Goal: Information Seeking & Learning: Find specific fact

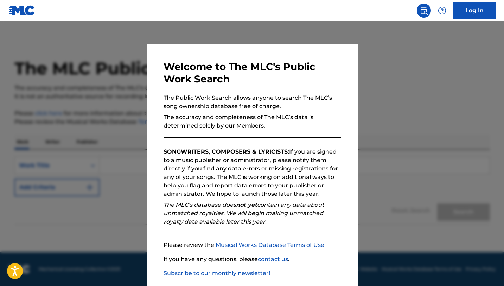
click at [127, 140] on div at bounding box center [252, 164] width 504 height 286
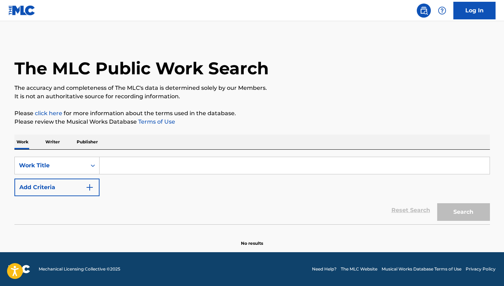
click at [129, 166] on input "Search Form" at bounding box center [295, 165] width 390 height 17
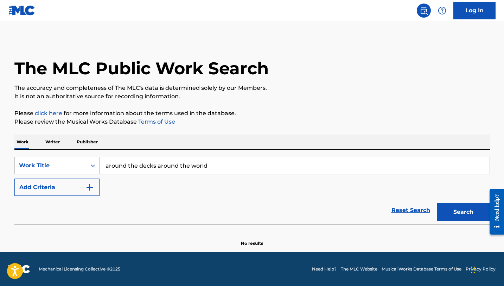
drag, startPoint x: 189, startPoint y: 166, endPoint x: 140, endPoint y: 164, distance: 49.3
click at [140, 164] on input "around the decks around the world" at bounding box center [295, 165] width 390 height 17
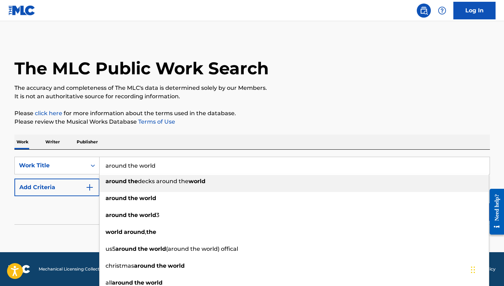
type input "around the world"
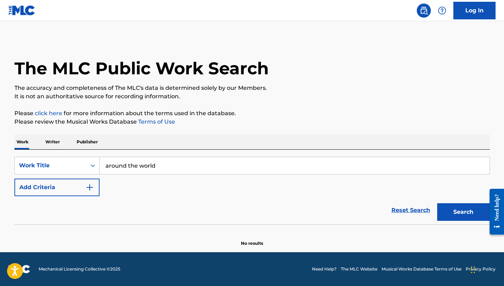
click at [173, 155] on div "SearchWithCriteria1ecad3cb-631d-4ba4-8cd2-c2ace537e88b Work Title around the wo…" at bounding box center [251, 186] width 475 height 75
click at [90, 191] on img "Search Form" at bounding box center [89, 187] width 8 height 8
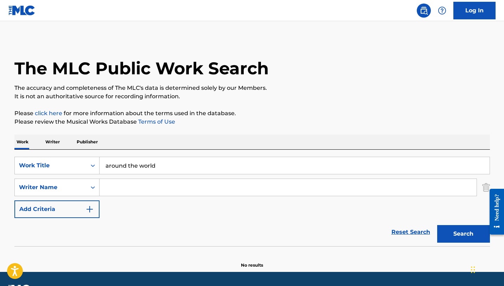
click at [136, 191] on input "Search Form" at bounding box center [288, 187] width 377 height 17
type input "[PERSON_NAME]"
click at [437, 225] on button "Search" at bounding box center [463, 234] width 53 height 18
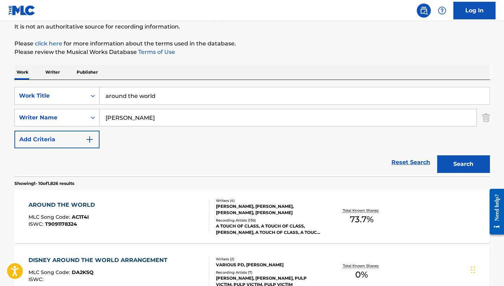
scroll to position [72, 0]
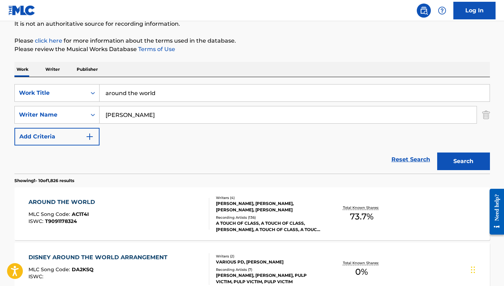
click at [80, 201] on div "AROUND THE WORLD" at bounding box center [63, 202] width 70 height 8
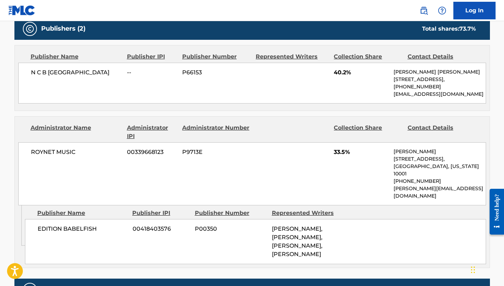
scroll to position [362, 0]
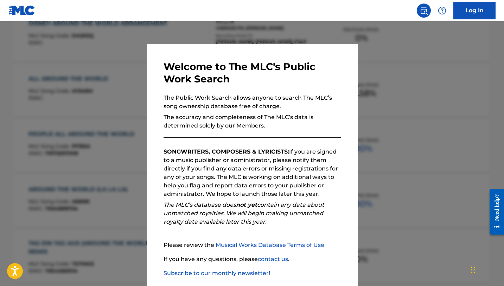
scroll to position [72, 0]
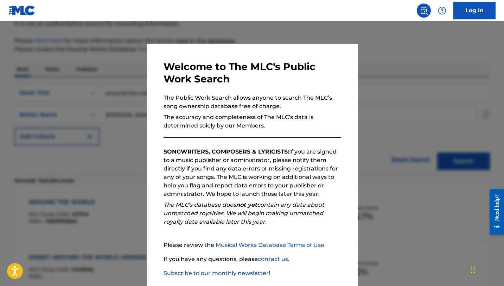
click at [123, 161] on div at bounding box center [252, 164] width 504 height 286
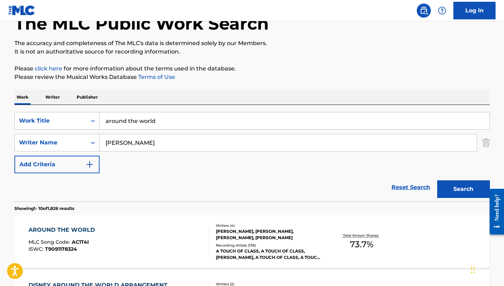
scroll to position [25, 0]
